Goal: Information Seeking & Learning: Learn about a topic

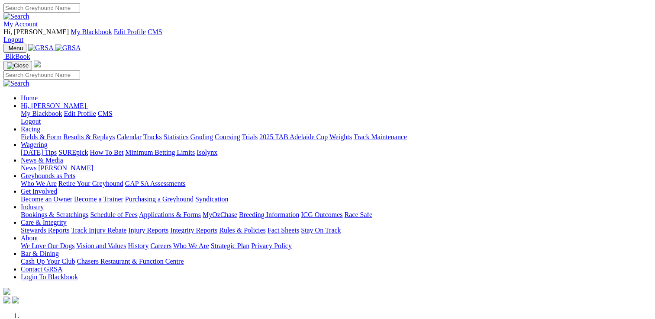
click at [69, 227] on link "Stewards Reports" at bounding box center [45, 230] width 48 height 7
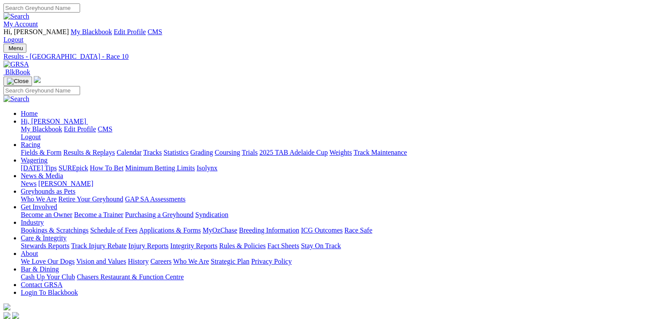
click at [67, 235] on link "Care & Integrity" at bounding box center [44, 238] width 46 height 7
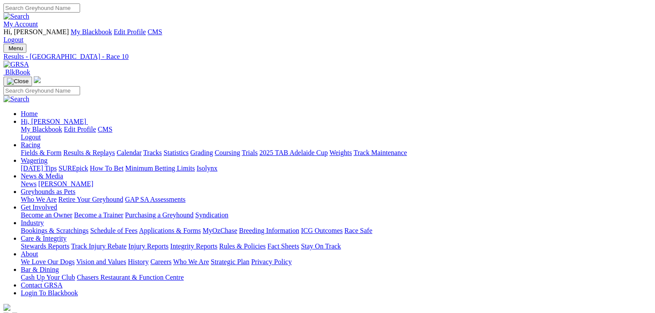
click at [67, 235] on link "Care & Integrity" at bounding box center [44, 238] width 46 height 7
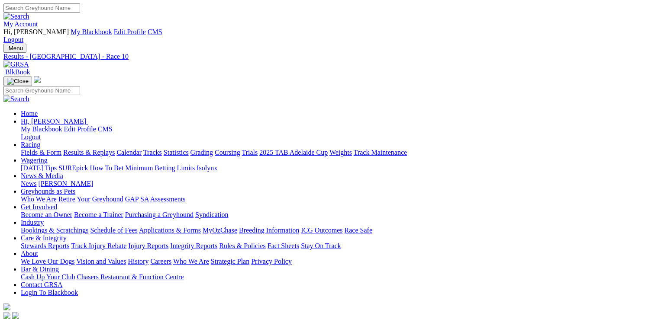
click at [67, 235] on link "Care & Integrity" at bounding box center [44, 238] width 46 height 7
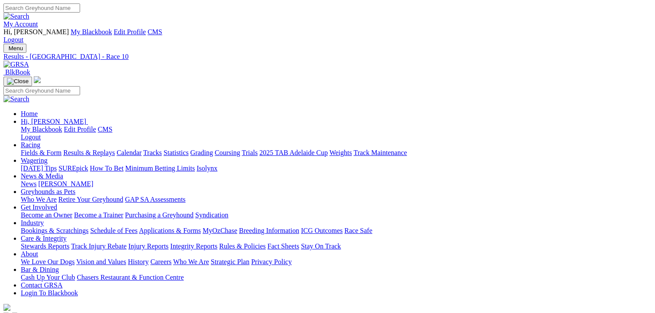
click at [67, 235] on link "Care & Integrity" at bounding box center [44, 238] width 46 height 7
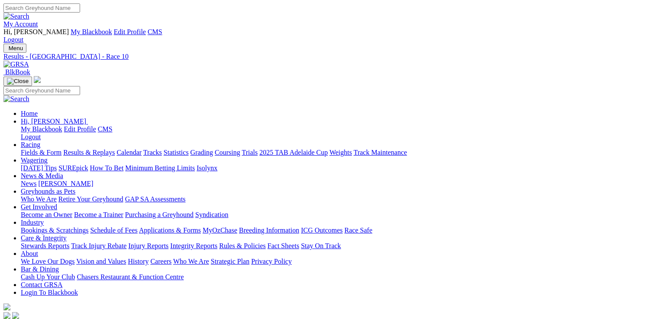
click at [69, 242] on link "Stewards Reports" at bounding box center [45, 245] width 48 height 7
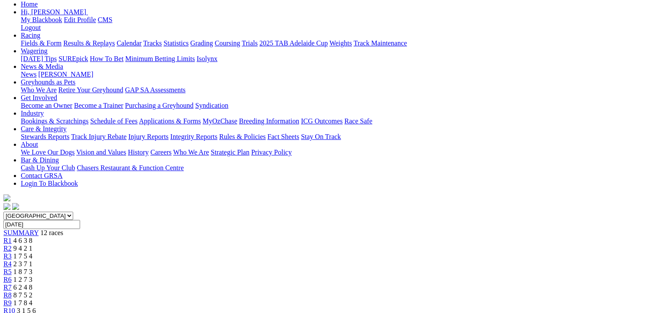
scroll to position [43, 0]
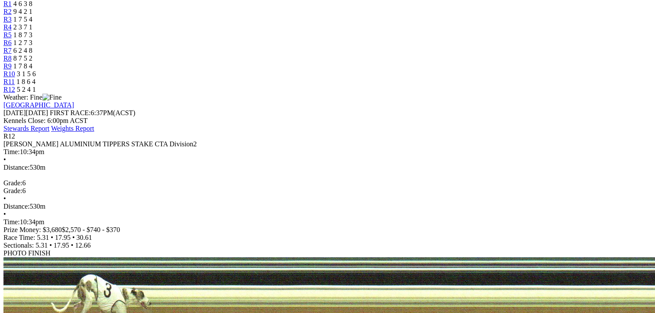
scroll to position [216, 0]
